Goal: Task Accomplishment & Management: Use online tool/utility

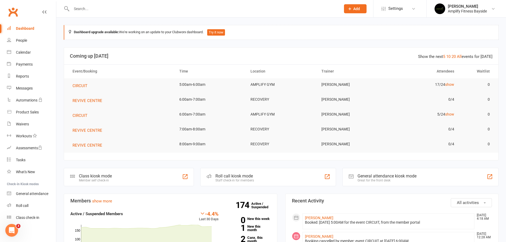
click at [107, 181] on div "Member self check-in" at bounding box center [95, 181] width 33 height 4
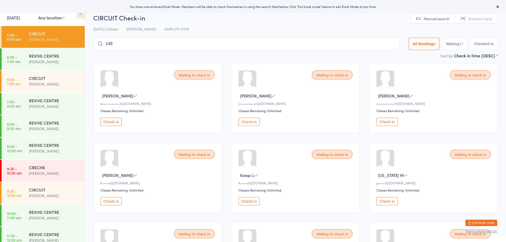
type input "1491"
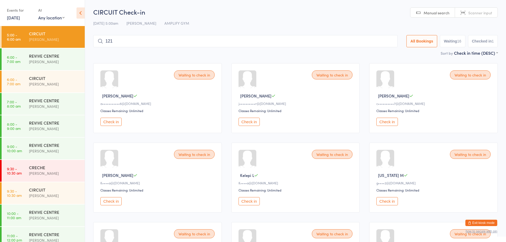
type input "1212"
type input "1433"
type input "1419"
type input "1416"
type input "1314140515021490133814681445"
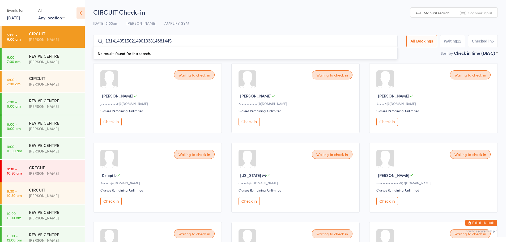
click at [389, 42] on input "1314140515021490133814681445" at bounding box center [245, 41] width 305 height 12
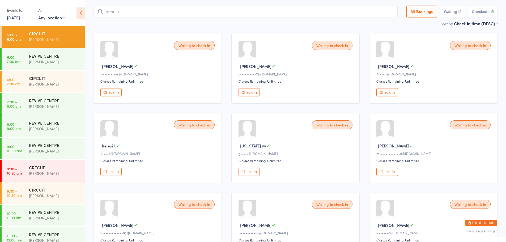
scroll to position [35, 0]
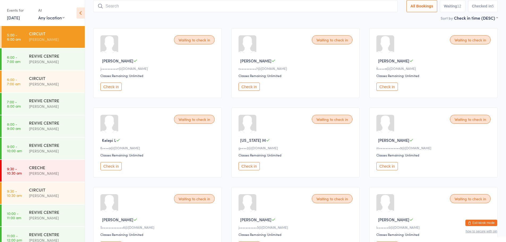
click at [112, 85] on button "Check in" at bounding box center [111, 87] width 21 height 8
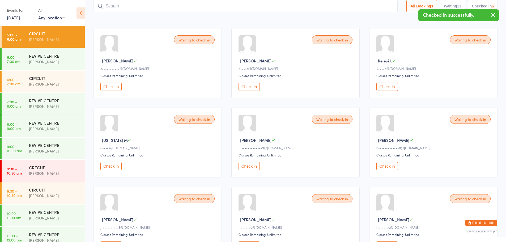
click at [244, 83] on button "Check in" at bounding box center [249, 87] width 21 height 8
click at [244, 84] on button "Check in" at bounding box center [249, 87] width 21 height 8
click at [384, 85] on button "Check in" at bounding box center [387, 87] width 21 height 8
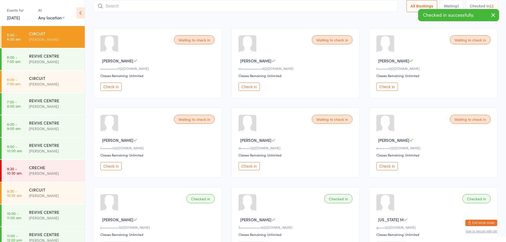
click at [384, 85] on button "Check in" at bounding box center [387, 87] width 21 height 8
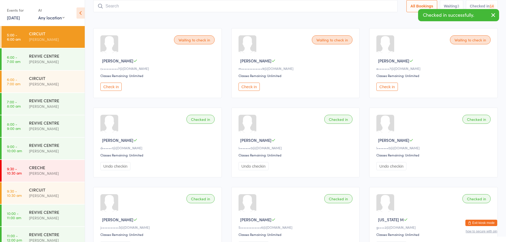
click at [384, 85] on button "Check in" at bounding box center [387, 87] width 21 height 8
